Goal: Navigation & Orientation: Go to known website

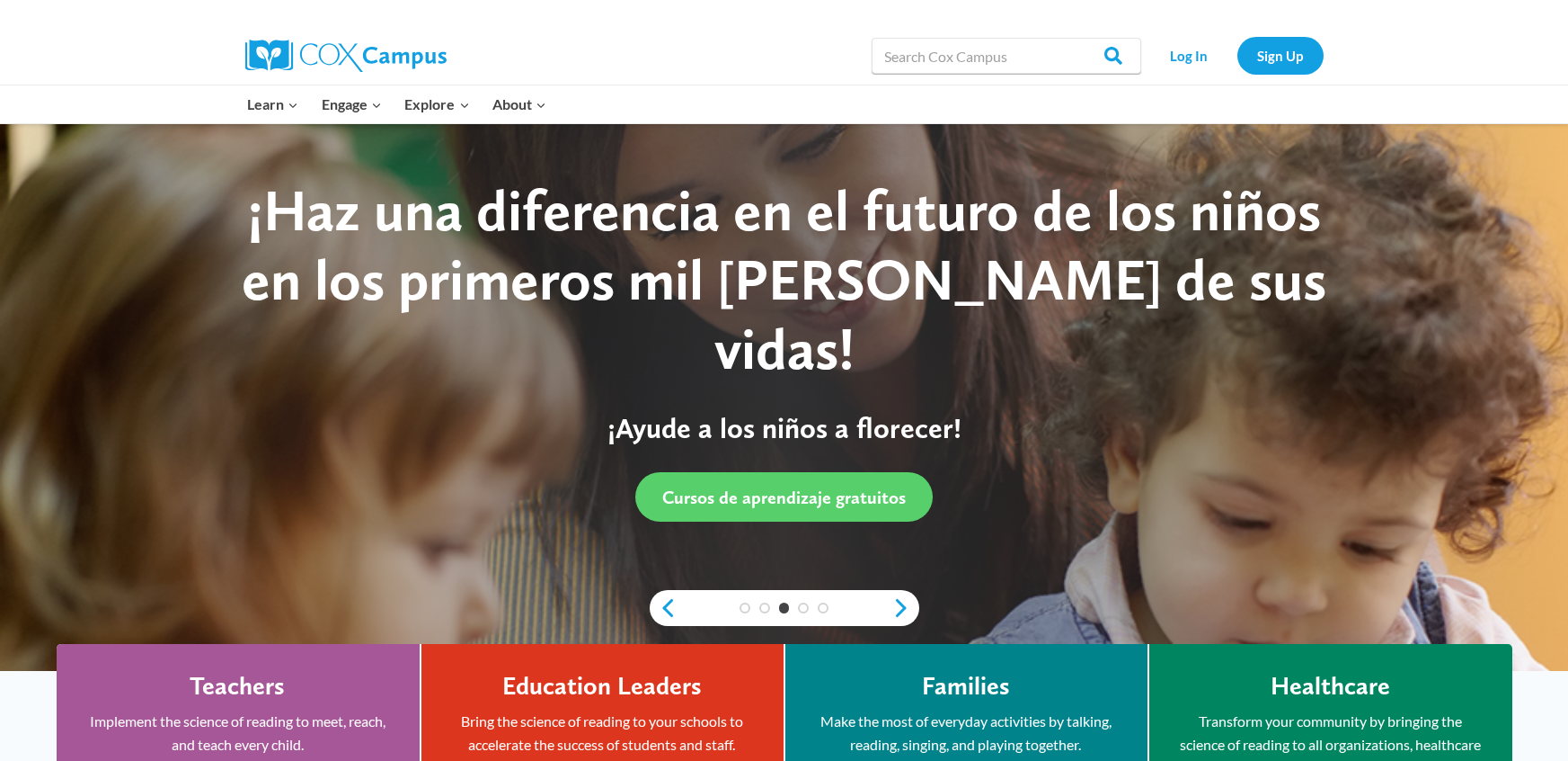
scroll to position [27, 0]
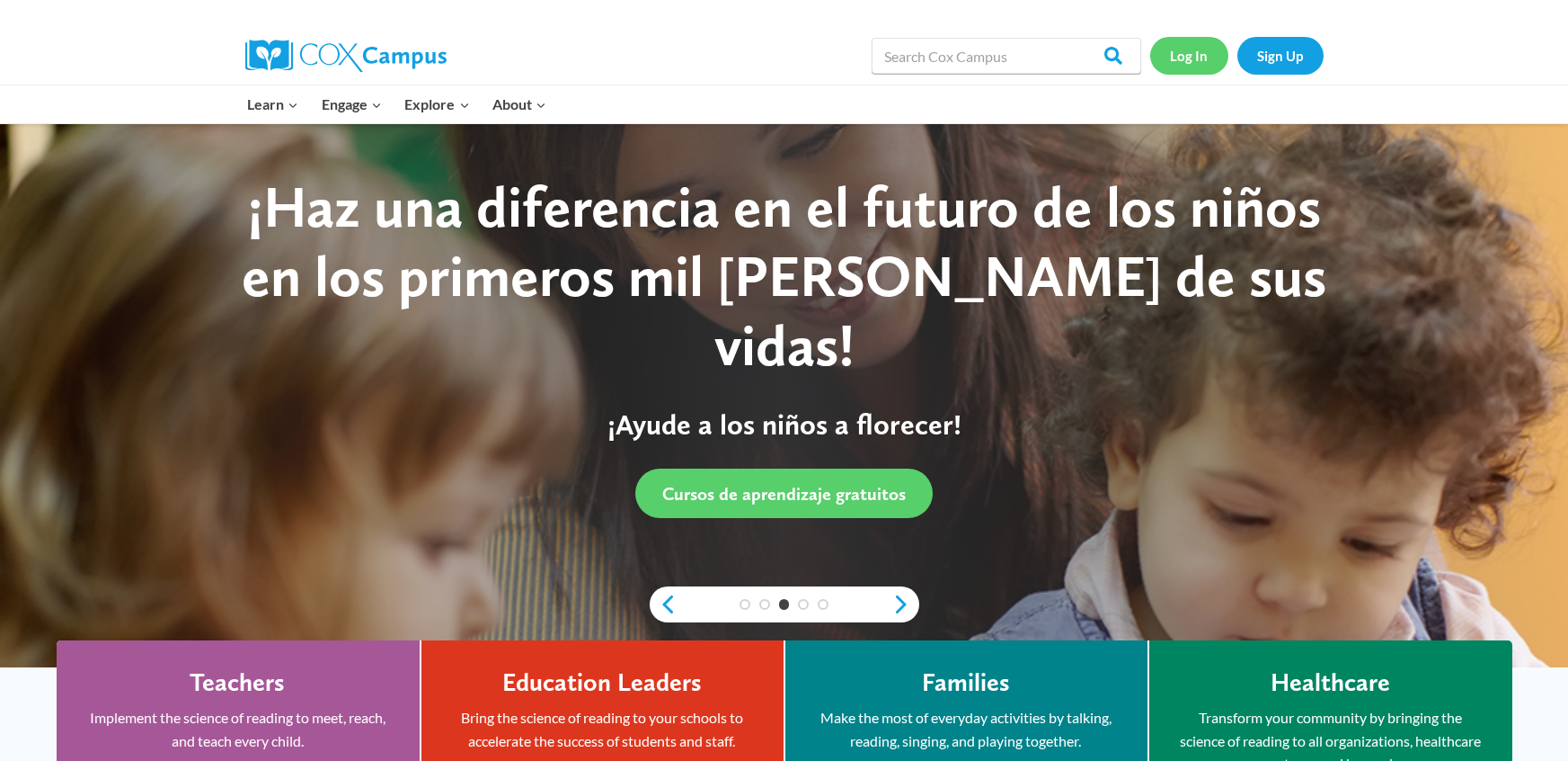
click at [1168, 48] on link "Log In" at bounding box center [1189, 54] width 78 height 37
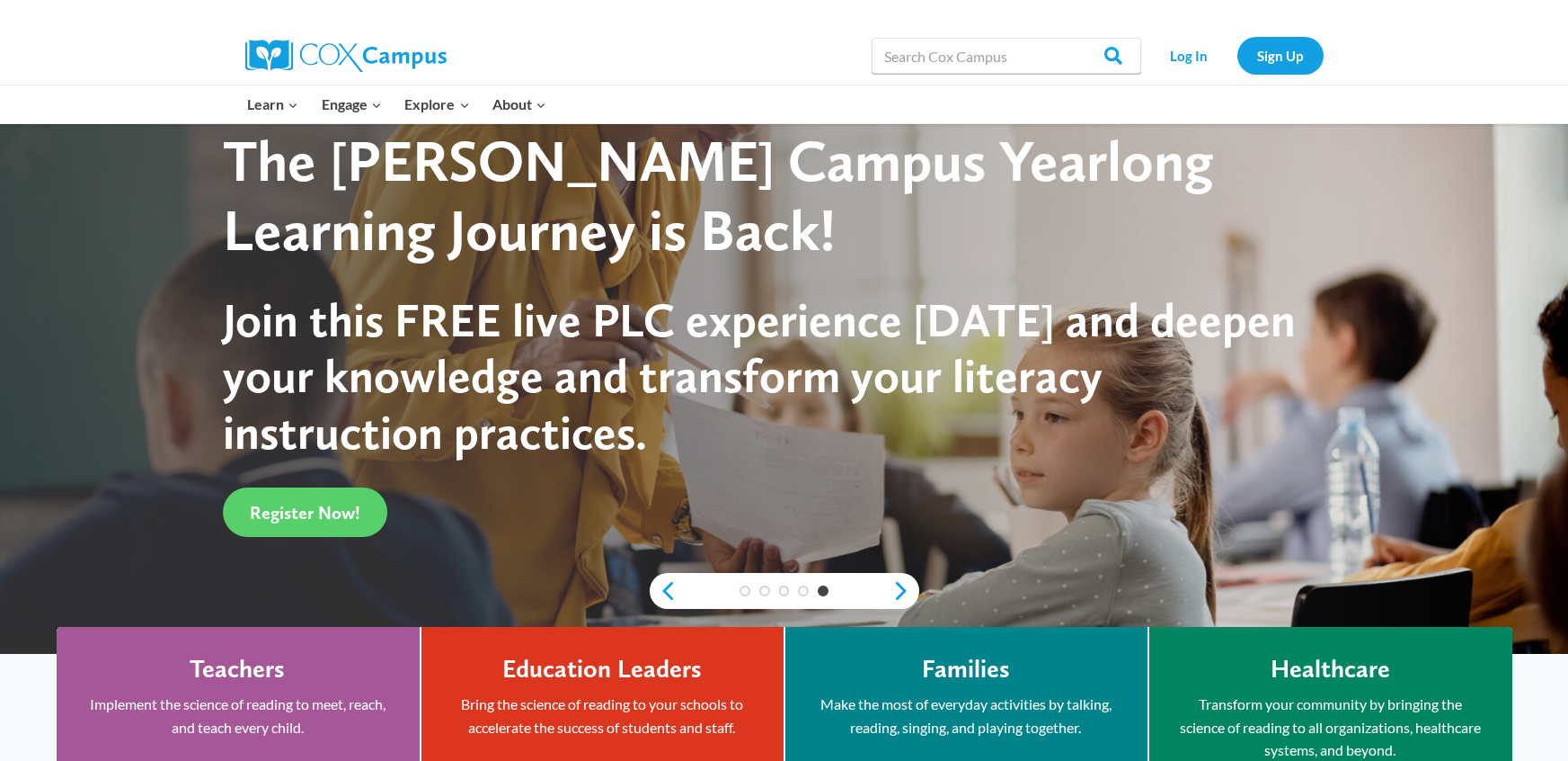
scroll to position [62, 0]
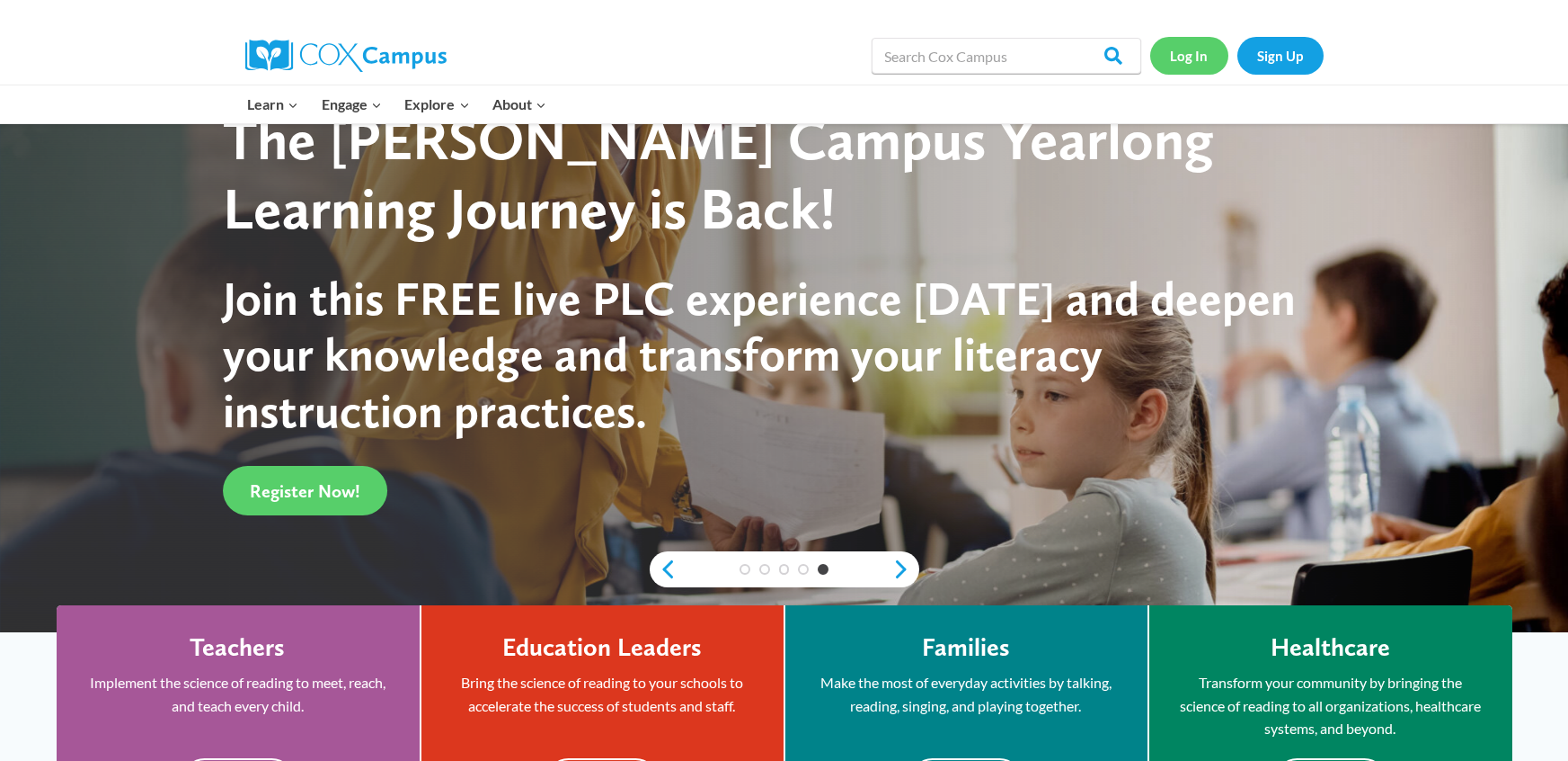
click at [1191, 54] on link "Log In" at bounding box center [1189, 54] width 78 height 37
